Goal: Information Seeking & Learning: Check status

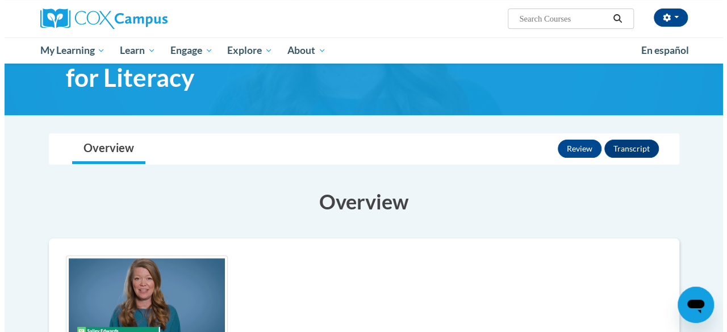
scroll to position [65, 0]
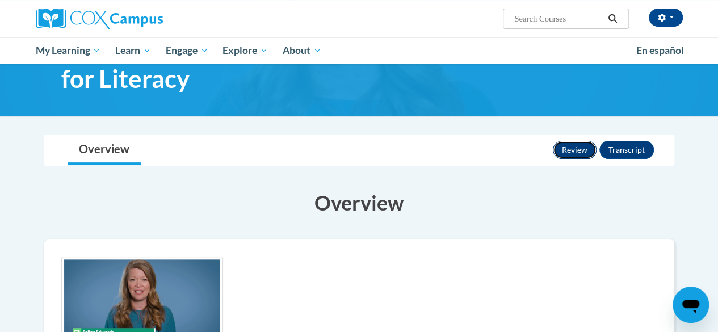
click at [582, 151] on button "Review" at bounding box center [575, 150] width 44 height 18
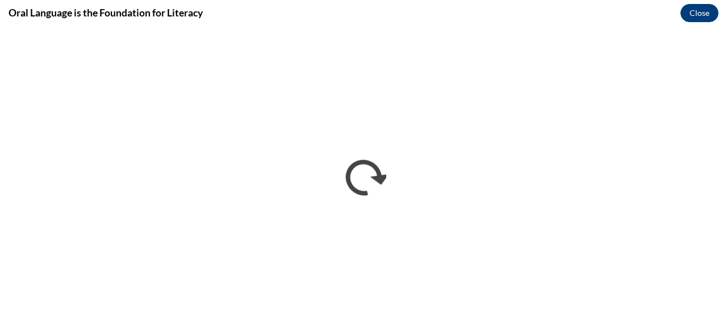
scroll to position [0, 0]
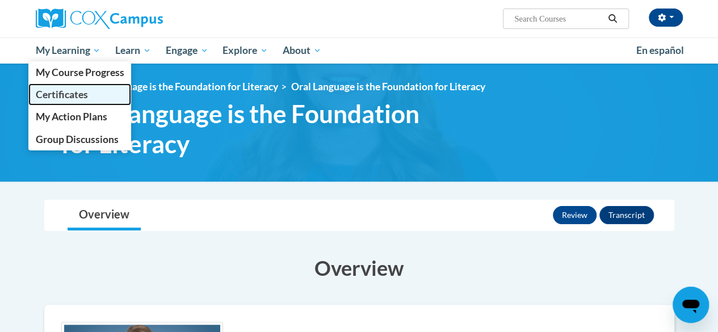
click at [64, 97] on span "Certificates" at bounding box center [61, 95] width 52 height 12
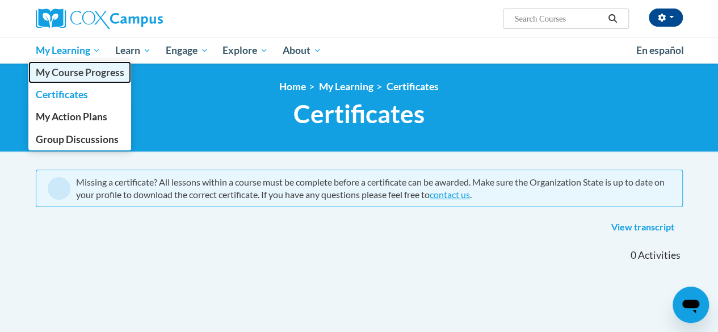
click at [73, 72] on span "My Course Progress" at bounding box center [79, 72] width 89 height 12
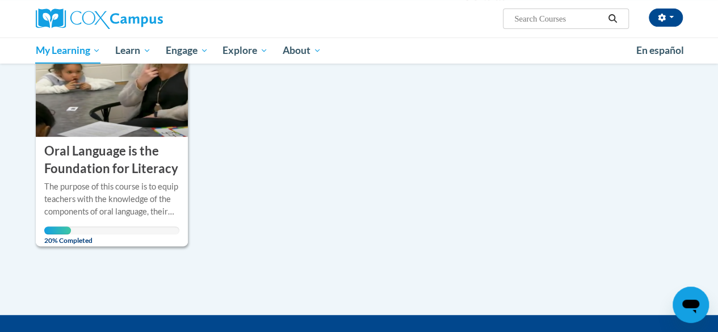
scroll to position [204, 0]
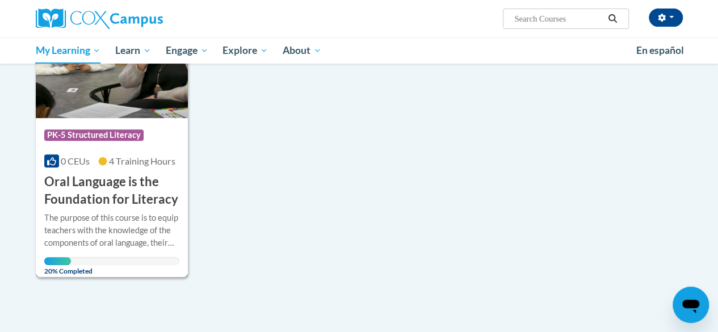
click at [107, 185] on h3 "Oral Language is the Foundation for Literacy" at bounding box center [111, 190] width 135 height 35
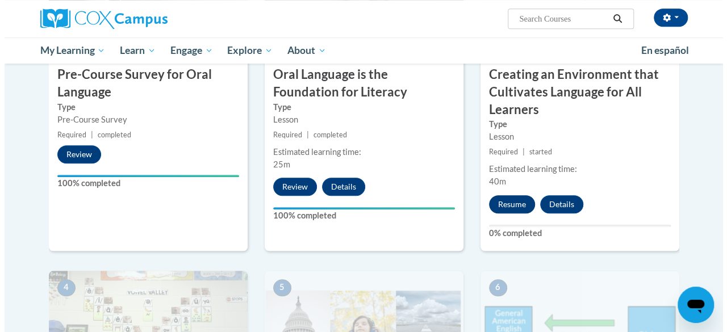
scroll to position [383, 0]
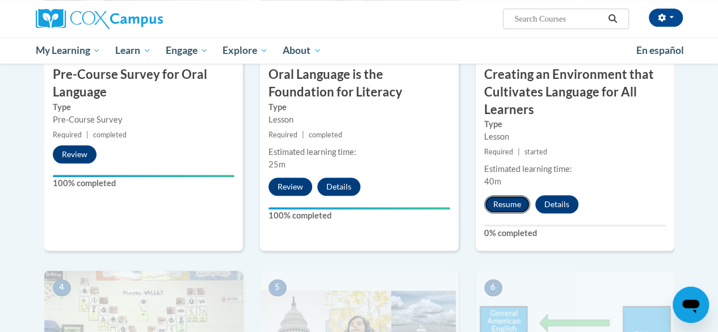
click at [512, 203] on button "Resume" at bounding box center [507, 204] width 46 height 18
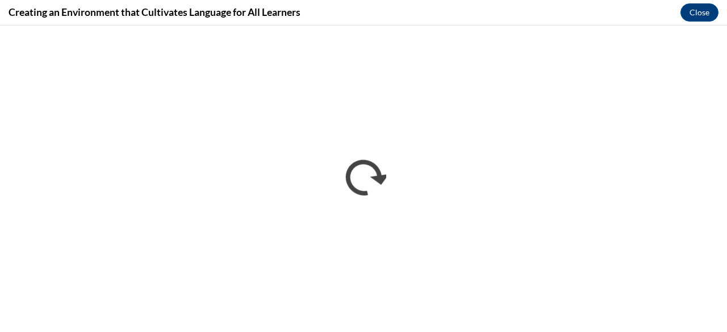
scroll to position [0, 0]
